Goal: Transaction & Acquisition: Purchase product/service

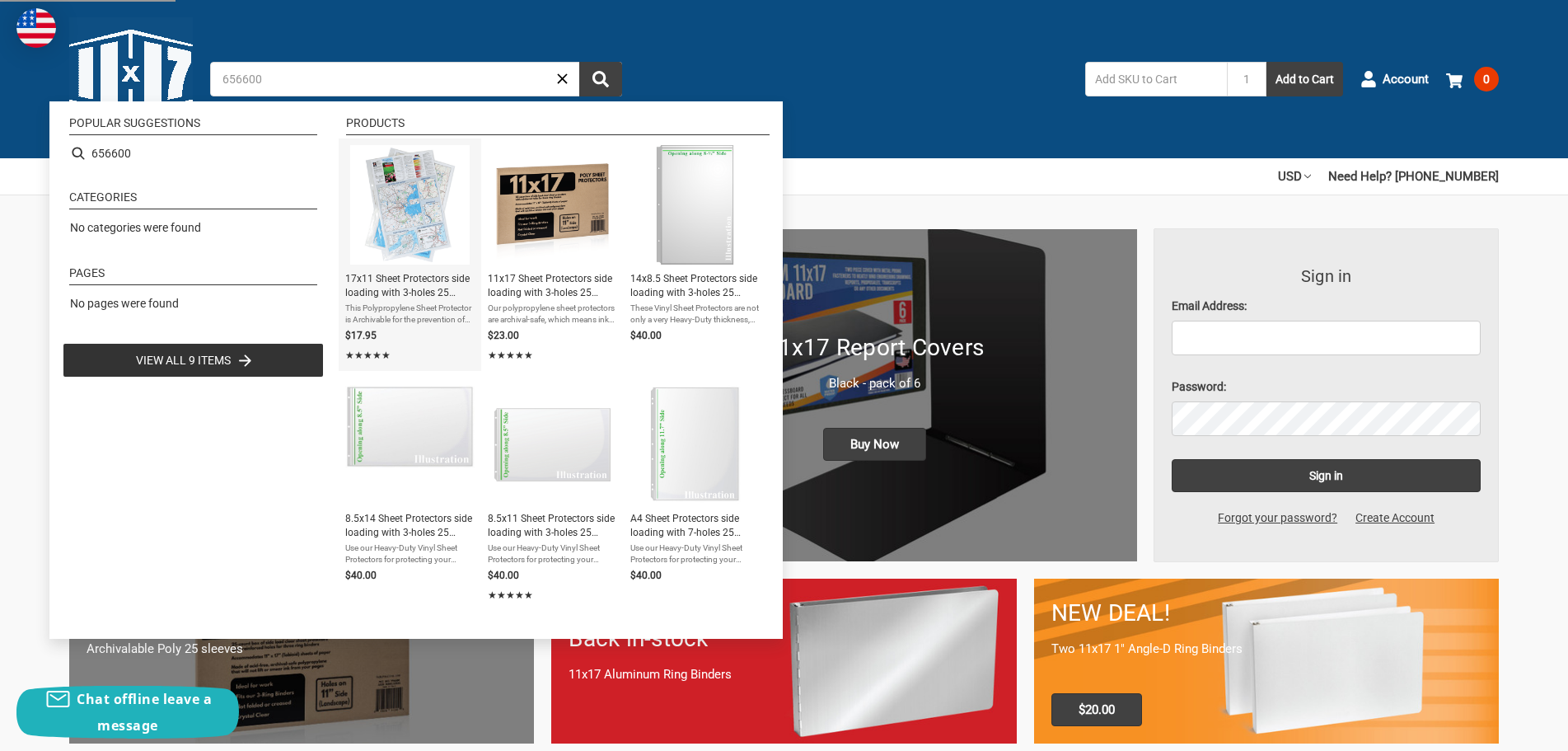
type input "656600"
click at [421, 285] on span "17x11 Sheet Protectors side loading with 3-holes 25 Sleeves Durable Archival sa…" at bounding box center [410, 286] width 130 height 28
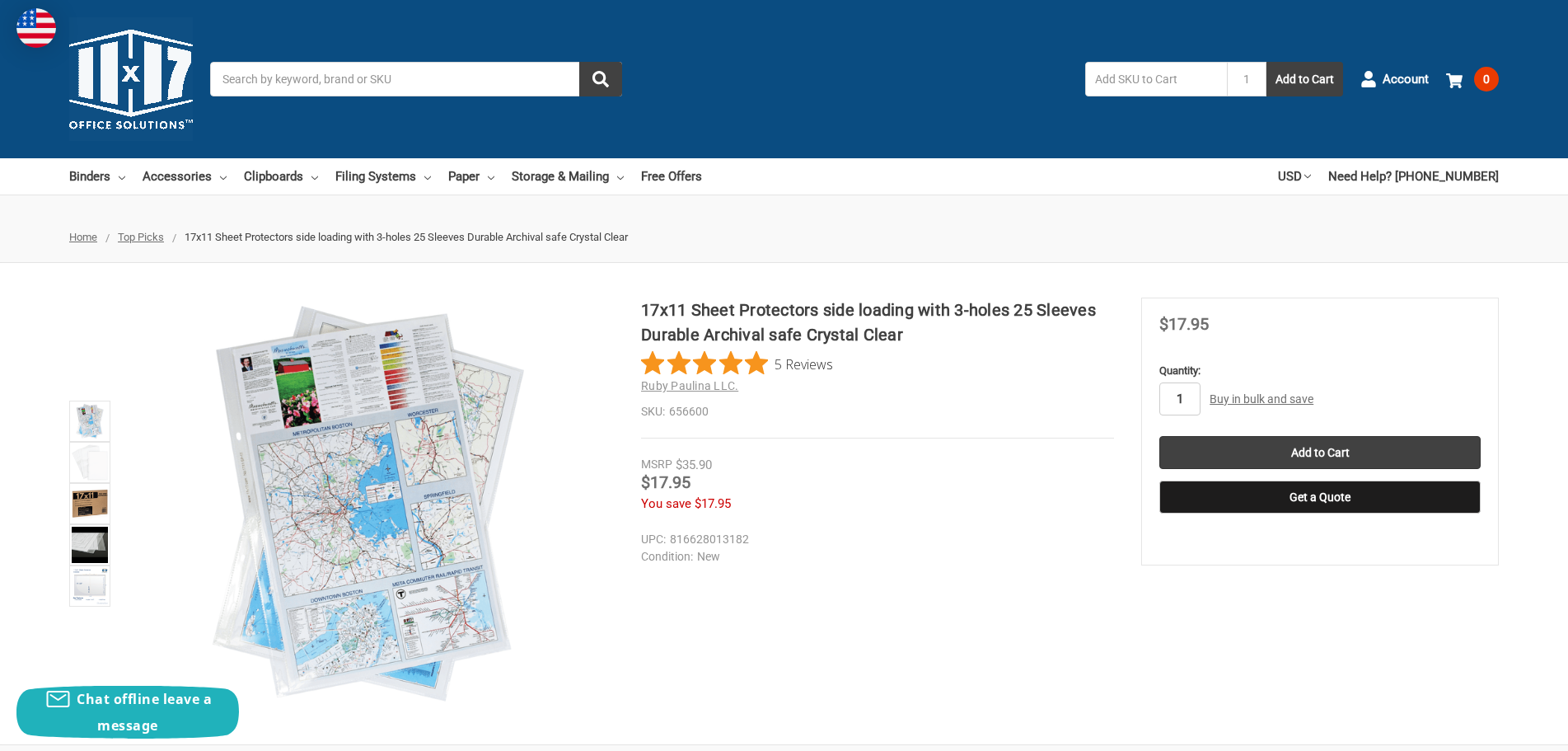
click at [1187, 399] on input "1" at bounding box center [1180, 399] width 41 height 33
type input "3"
